Goal: Find contact information: Find contact information

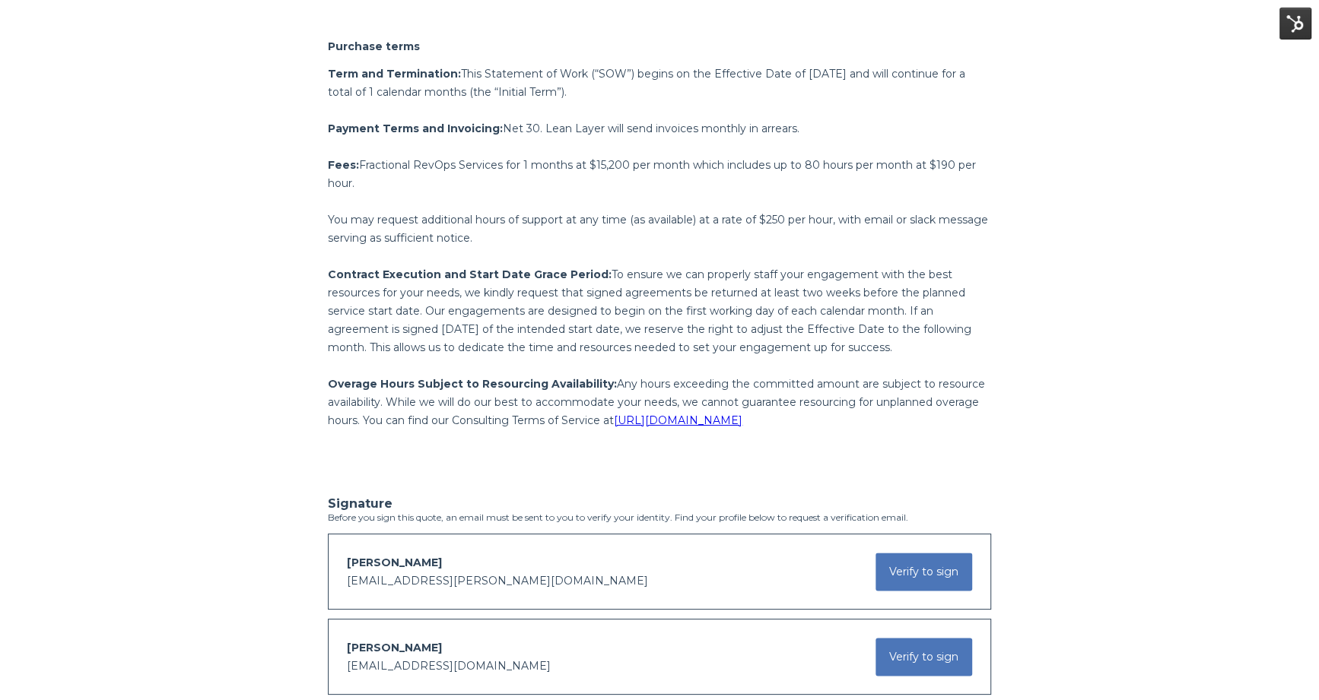
scroll to position [1758, 0]
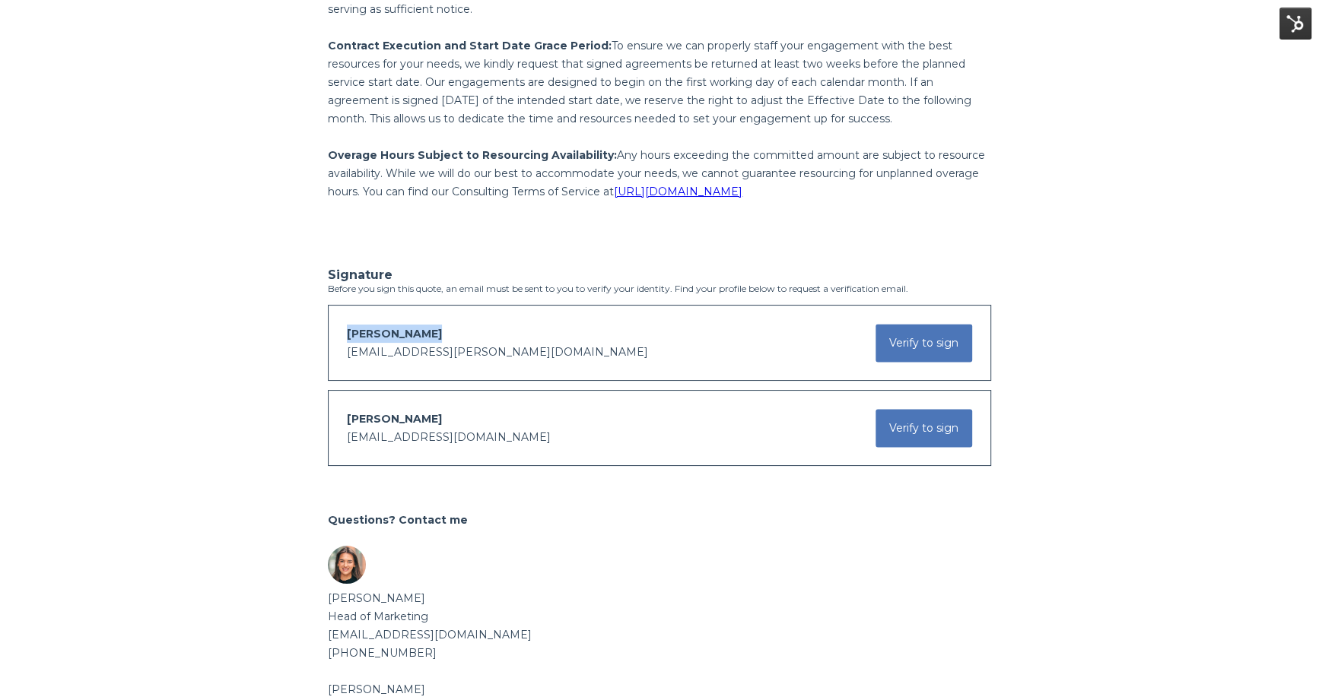
drag, startPoint x: 430, startPoint y: 327, endPoint x: 331, endPoint y: 328, distance: 99.6
click at [331, 329] on div "Mattias Spetz mattias.spetz@channelfactory.com Verify to sign You have requeste…" at bounding box center [659, 343] width 663 height 76
copy span "Mattias Spetz"
click at [450, 355] on span "mattias.spetz@channelfactory.com" at bounding box center [497, 352] width 301 height 14
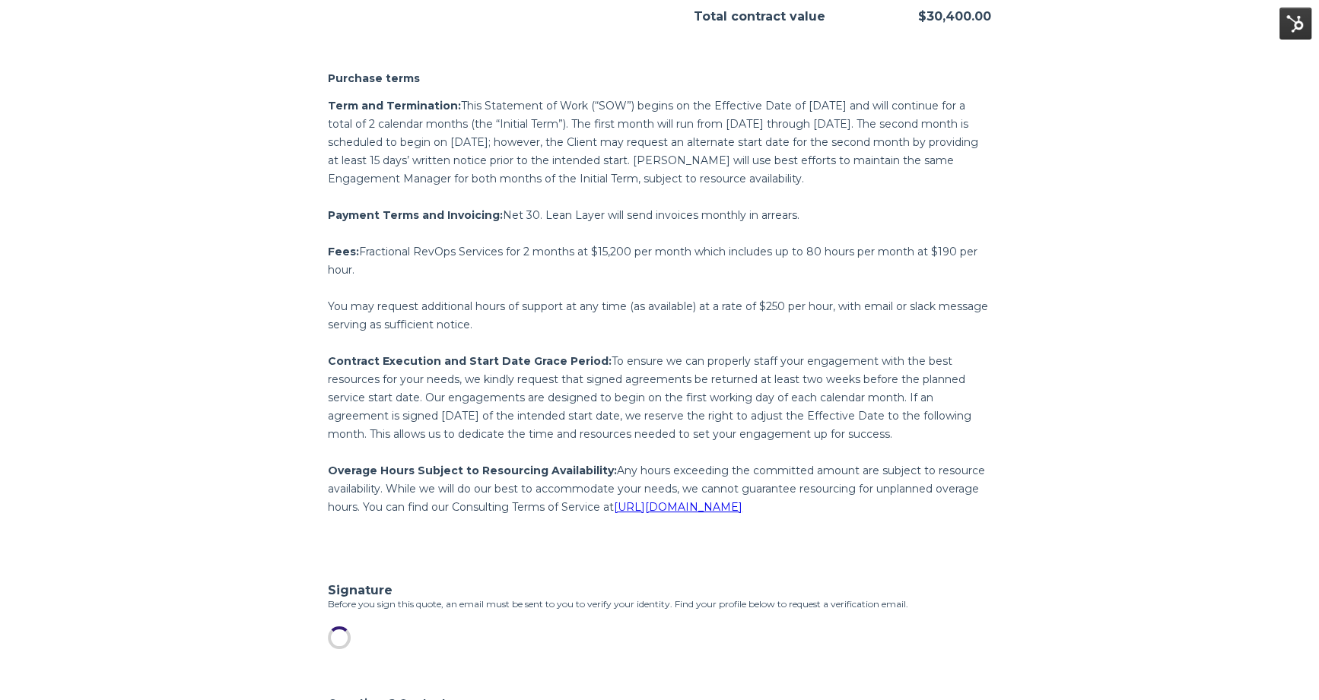
scroll to position [1579, 0]
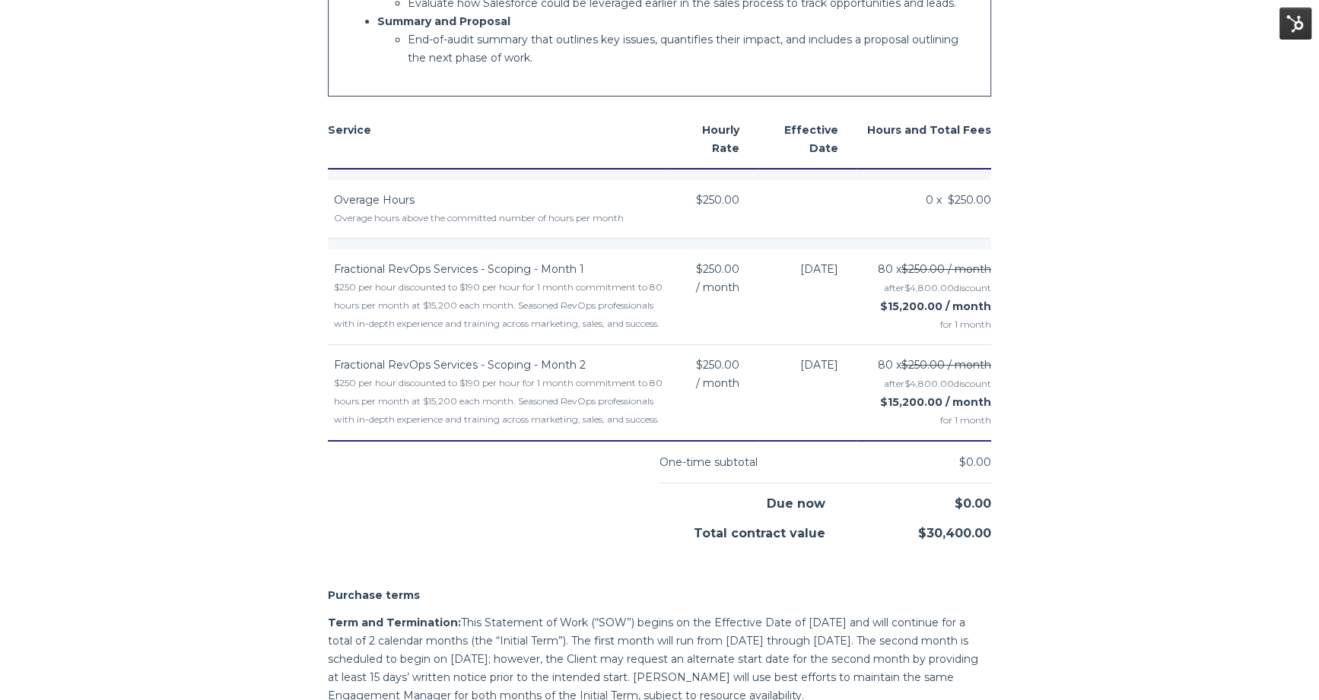
scroll to position [1132, 0]
